Goal: Task Accomplishment & Management: Manage account settings

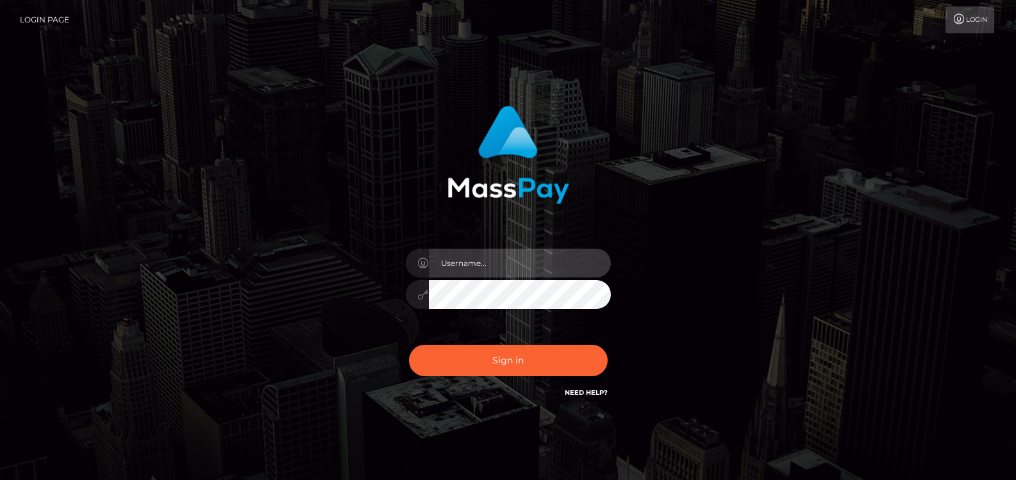
click at [496, 262] on input "text" at bounding box center [520, 263] width 182 height 29
checkbox input "true"
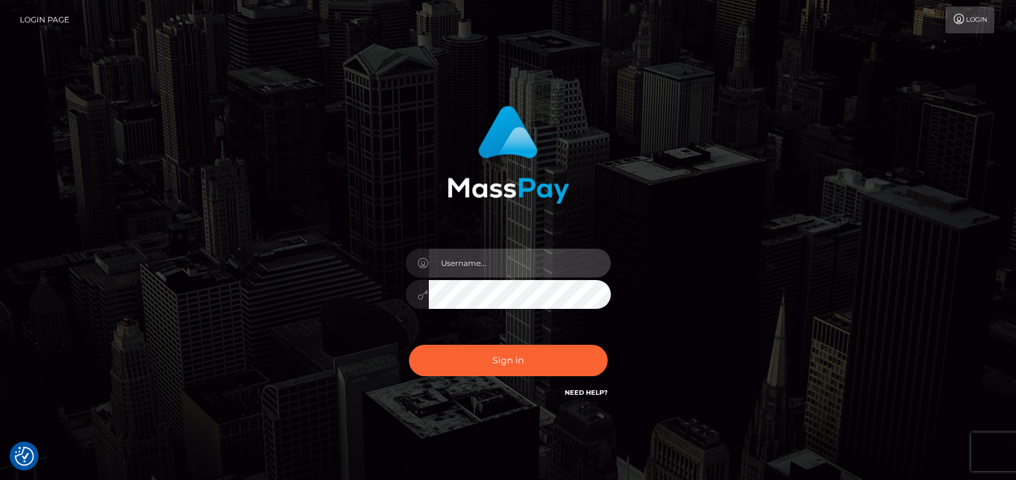
type input "[EMAIL_ADDRESS][DOMAIN_NAME]"
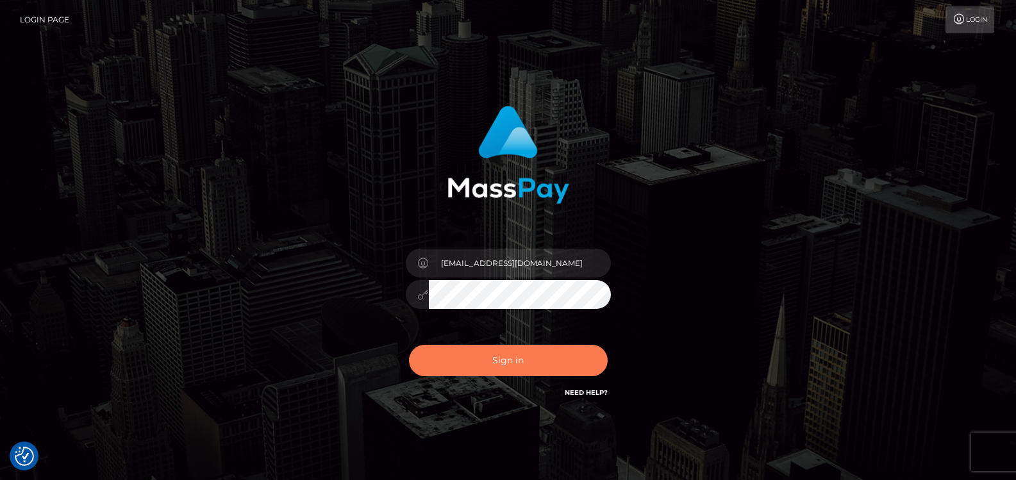
click at [505, 361] on button "Sign in" at bounding box center [508, 360] width 199 height 31
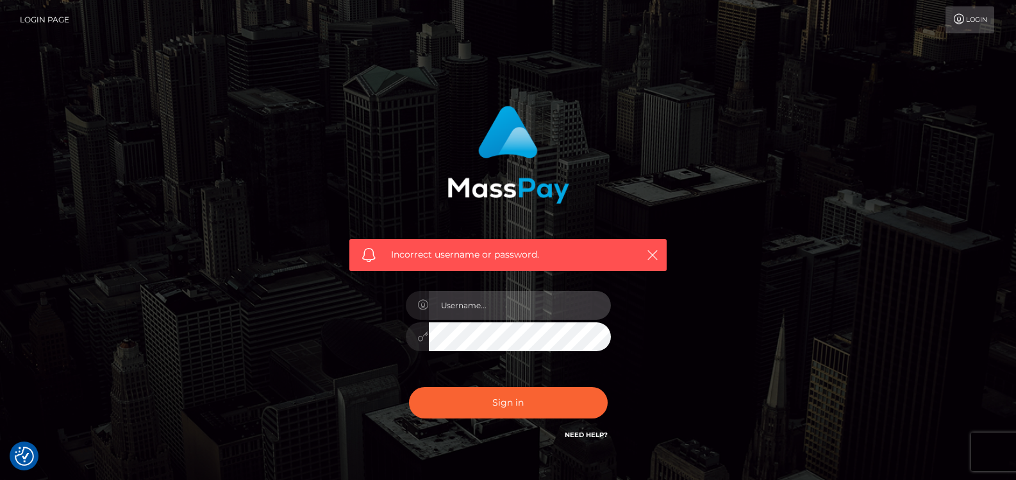
click at [508, 306] on input "text" at bounding box center [520, 305] width 182 height 29
type input "[EMAIL_ADDRESS][DOMAIN_NAME]"
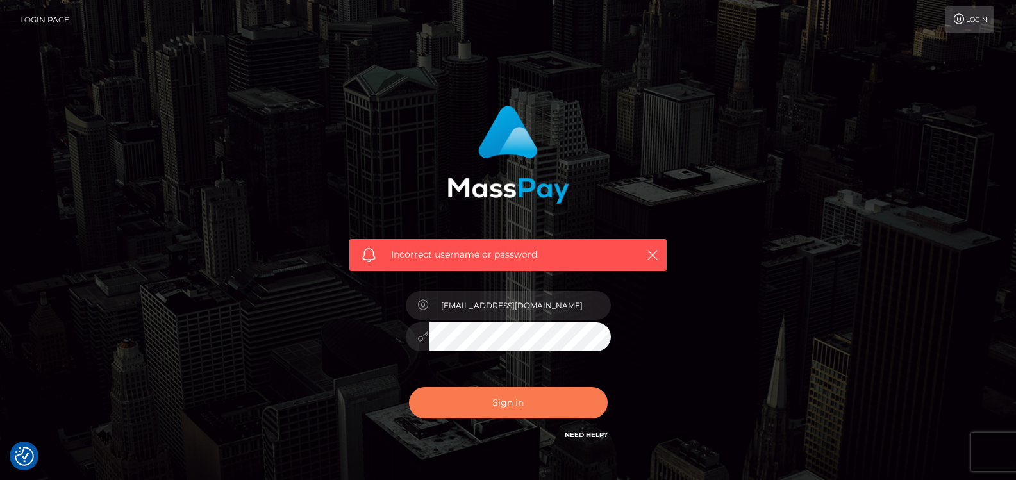
click at [501, 403] on button "Sign in" at bounding box center [508, 402] width 199 height 31
